Goal: Information Seeking & Learning: Check status

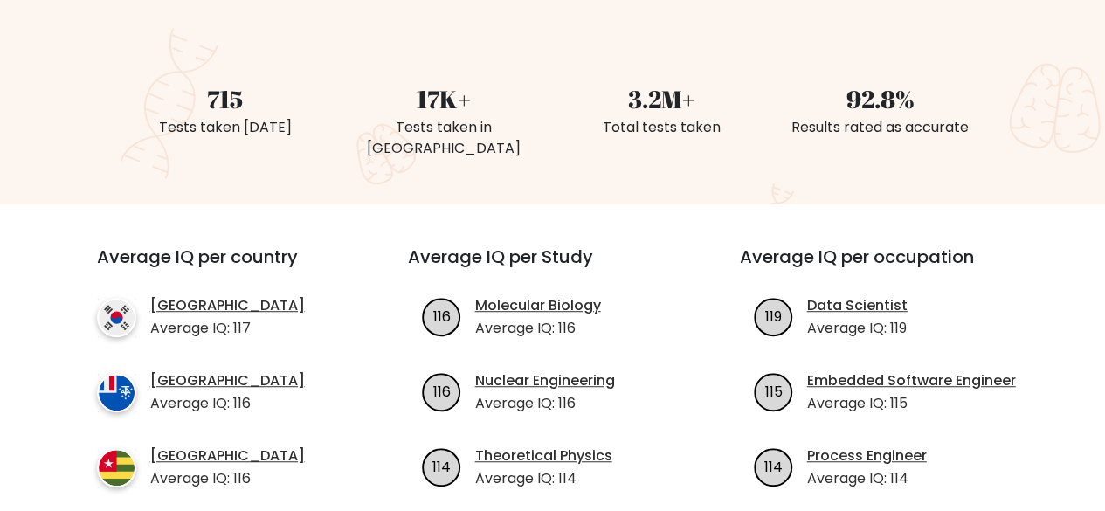
scroll to position [699, 0]
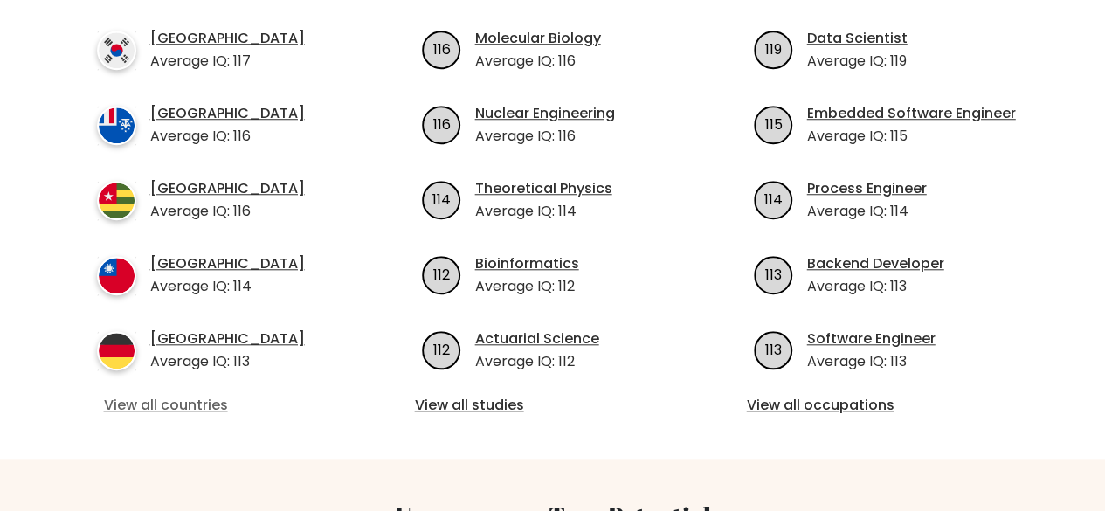
click at [175, 395] on link "View all countries" at bounding box center [221, 405] width 234 height 21
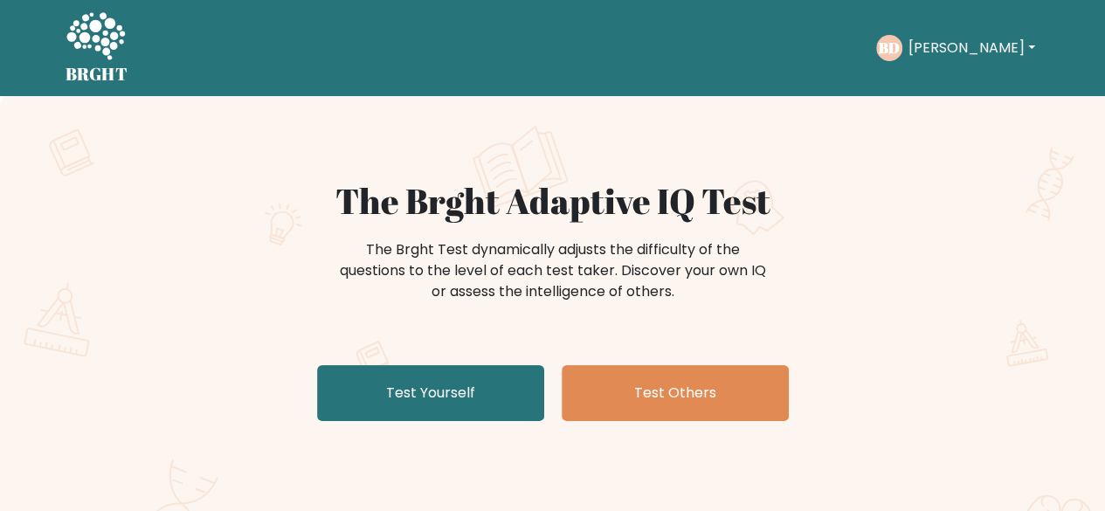
click at [965, 53] on button "[PERSON_NAME]" at bounding box center [970, 48] width 137 height 23
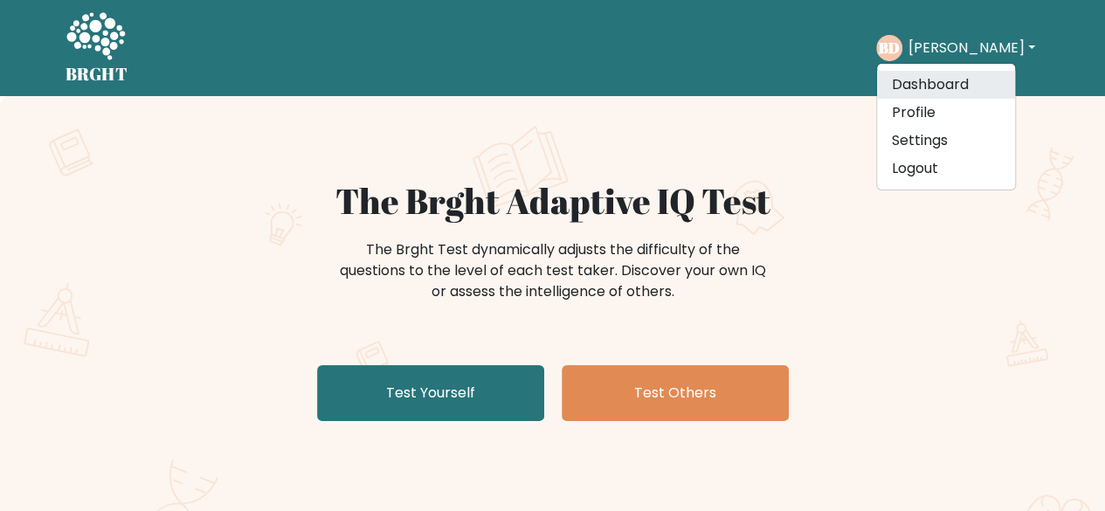
click at [956, 81] on link "Dashboard" at bounding box center [946, 85] width 138 height 28
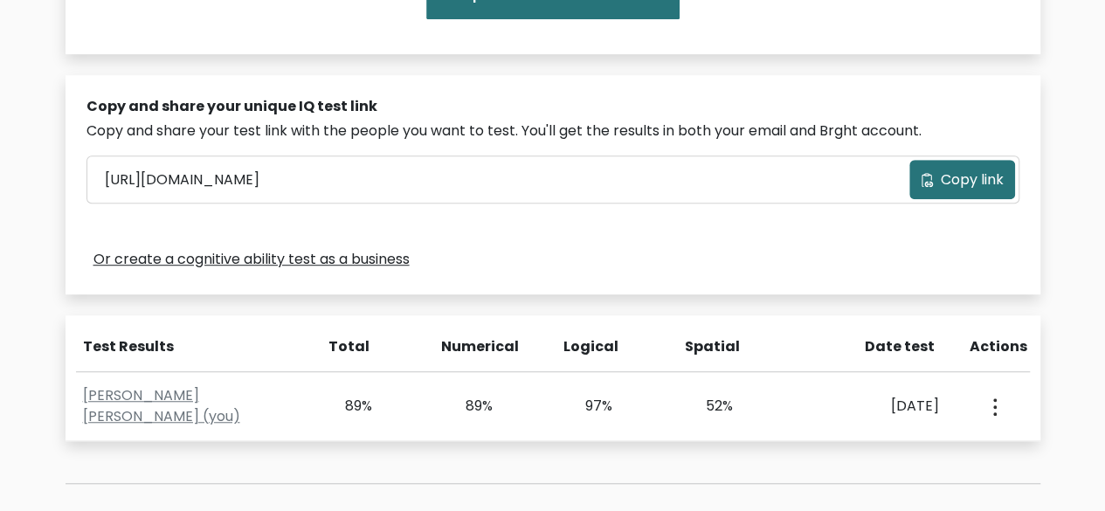
scroll to position [611, 0]
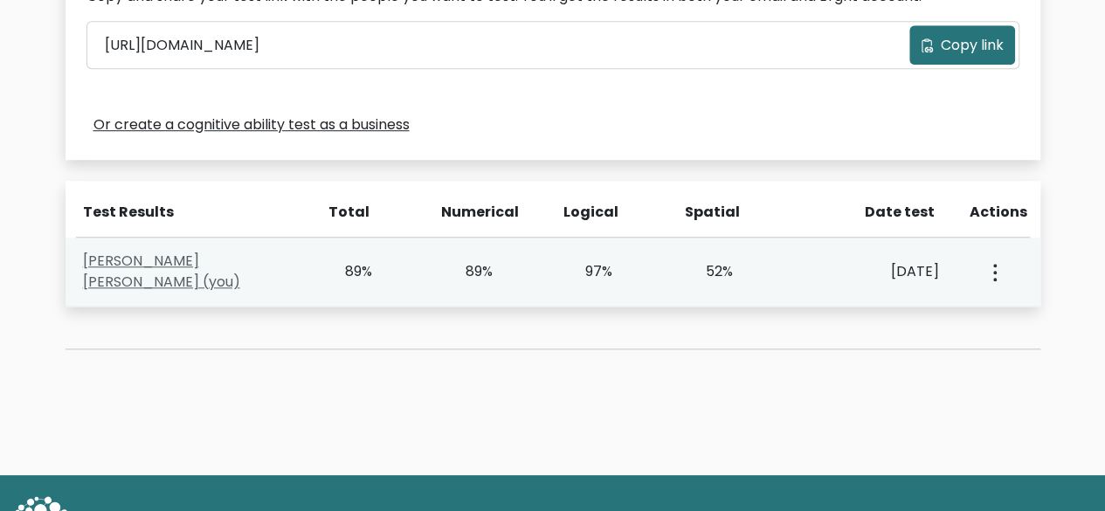
click at [178, 268] on link "Bendert De Roy (you)" at bounding box center [161, 271] width 157 height 41
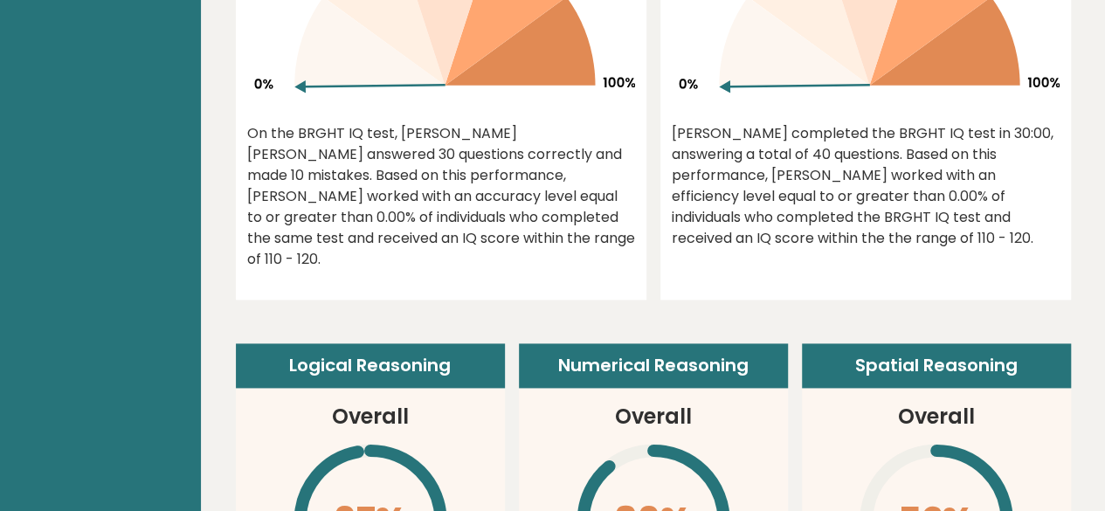
scroll to position [1048, 0]
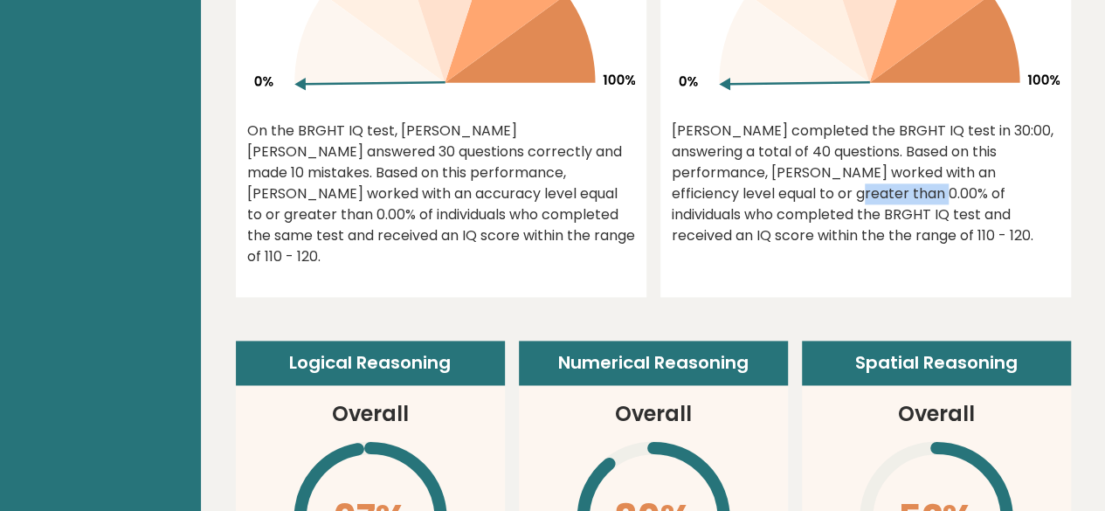
drag, startPoint x: 721, startPoint y: 140, endPoint x: 808, endPoint y: 130, distance: 87.0
click at [803, 134] on div "[PERSON_NAME] completed the BRGHT IQ test in 30:00, answering a total of 40 que…" at bounding box center [866, 184] width 388 height 126
click at [808, 130] on div "[PERSON_NAME] completed the BRGHT IQ test in 30:00, answering a total of 40 que…" at bounding box center [866, 184] width 388 height 126
drag, startPoint x: 703, startPoint y: 155, endPoint x: 838, endPoint y: 148, distance: 134.7
click at [834, 148] on div "[PERSON_NAME] completed the BRGHT IQ test in 30:00, answering a total of 40 que…" at bounding box center [866, 184] width 388 height 126
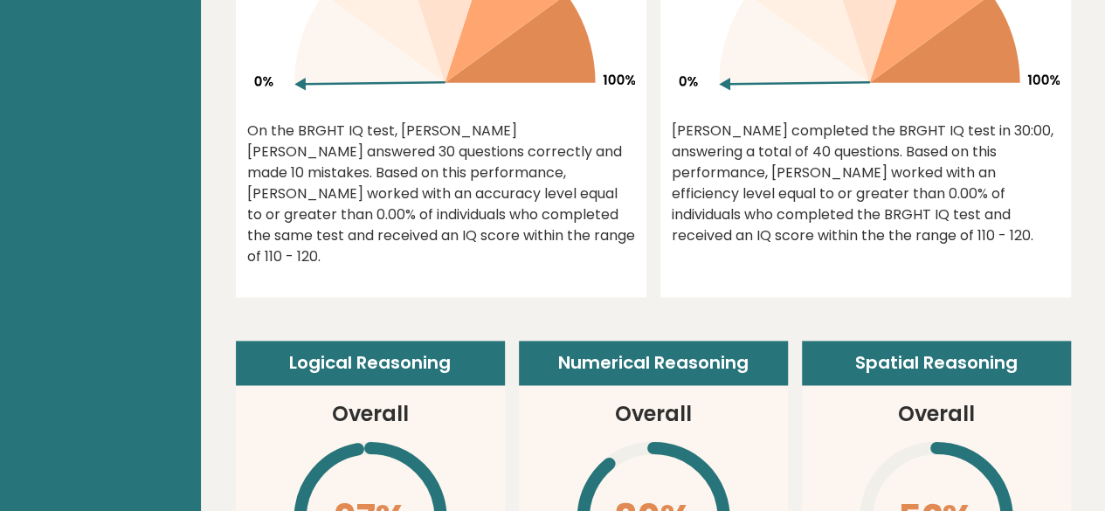
click at [939, 148] on div "[PERSON_NAME] completed the BRGHT IQ test in 30:00, answering a total of 40 que…" at bounding box center [866, 184] width 388 height 126
drag, startPoint x: 363, startPoint y: 90, endPoint x: 480, endPoint y: 90, distance: 117.0
click at [470, 121] on div "On the BRGHT IQ test, [PERSON_NAME] [PERSON_NAME] answered 30 questions correct…" at bounding box center [441, 194] width 388 height 147
click at [524, 121] on div "On the BRGHT IQ test, [PERSON_NAME] [PERSON_NAME] answered 30 questions correct…" at bounding box center [441, 194] width 388 height 147
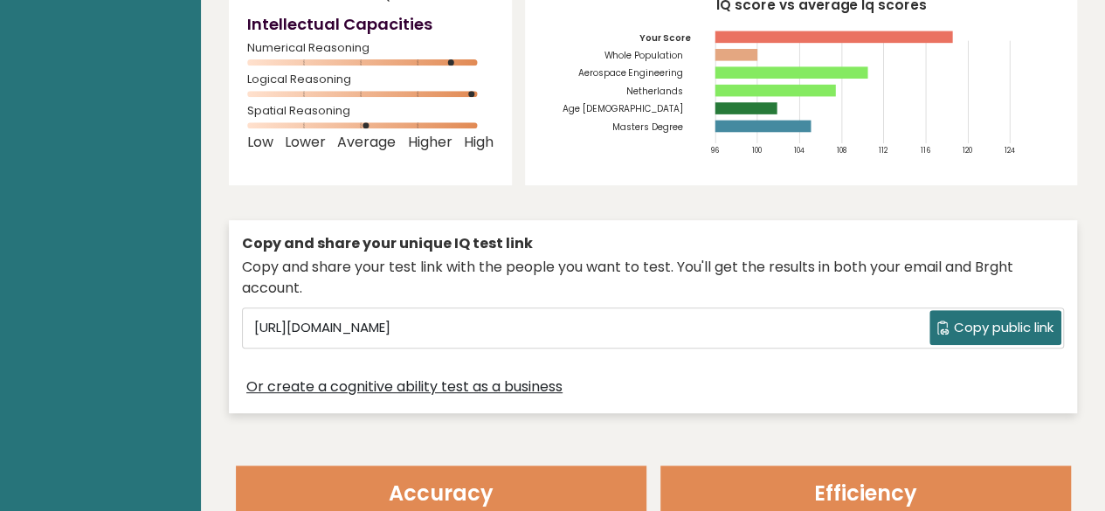
scroll to position [0, 0]
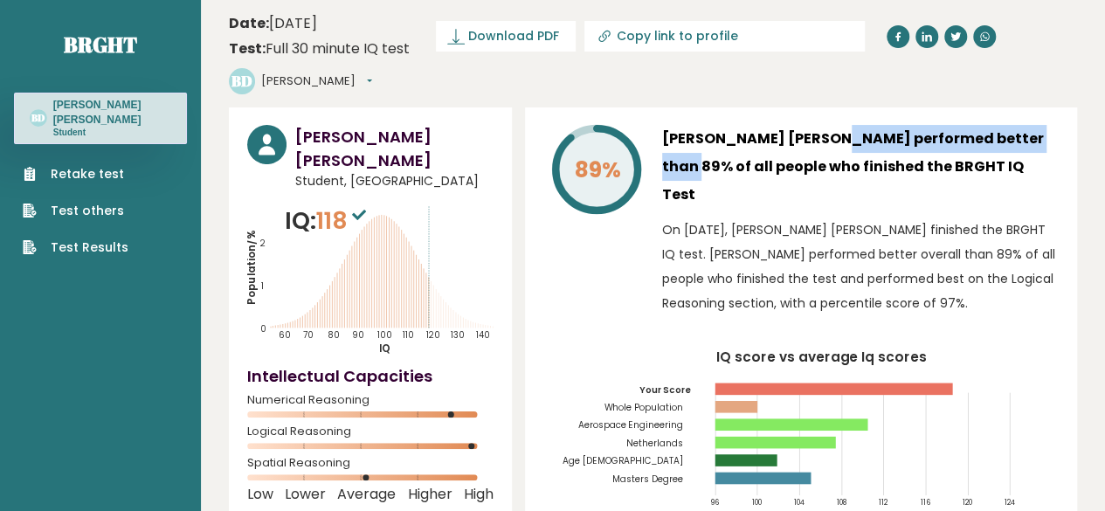
drag, startPoint x: 966, startPoint y: 106, endPoint x: 1004, endPoint y: 102, distance: 38.6
click at [988, 125] on h3 "[PERSON_NAME] [PERSON_NAME] performed better than 89% of all people who finishe…" at bounding box center [860, 167] width 397 height 84
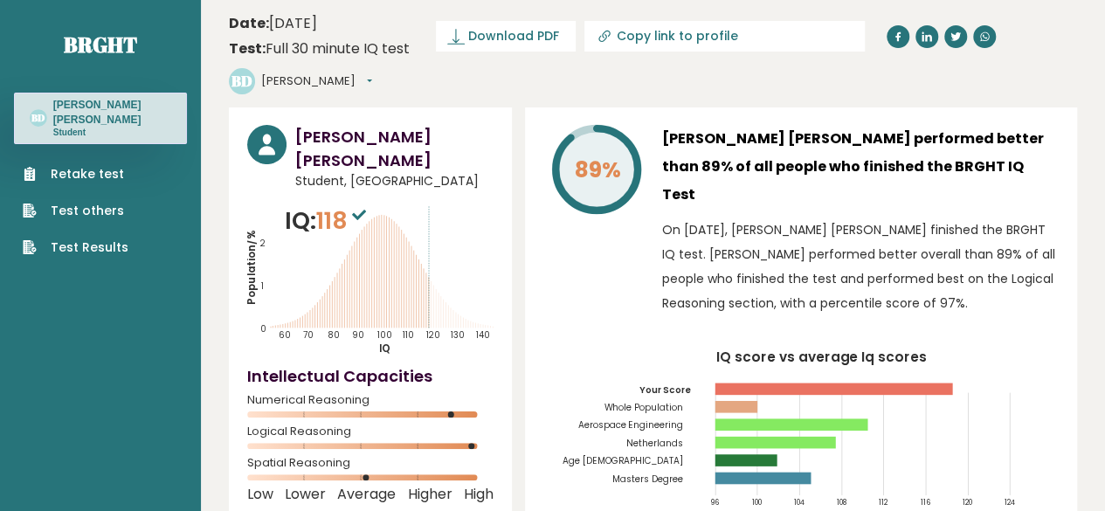
click at [1026, 125] on h3 "[PERSON_NAME] [PERSON_NAME] performed better than 89% of all people who finishe…" at bounding box center [860, 167] width 397 height 84
